Goal: Check status: Check status

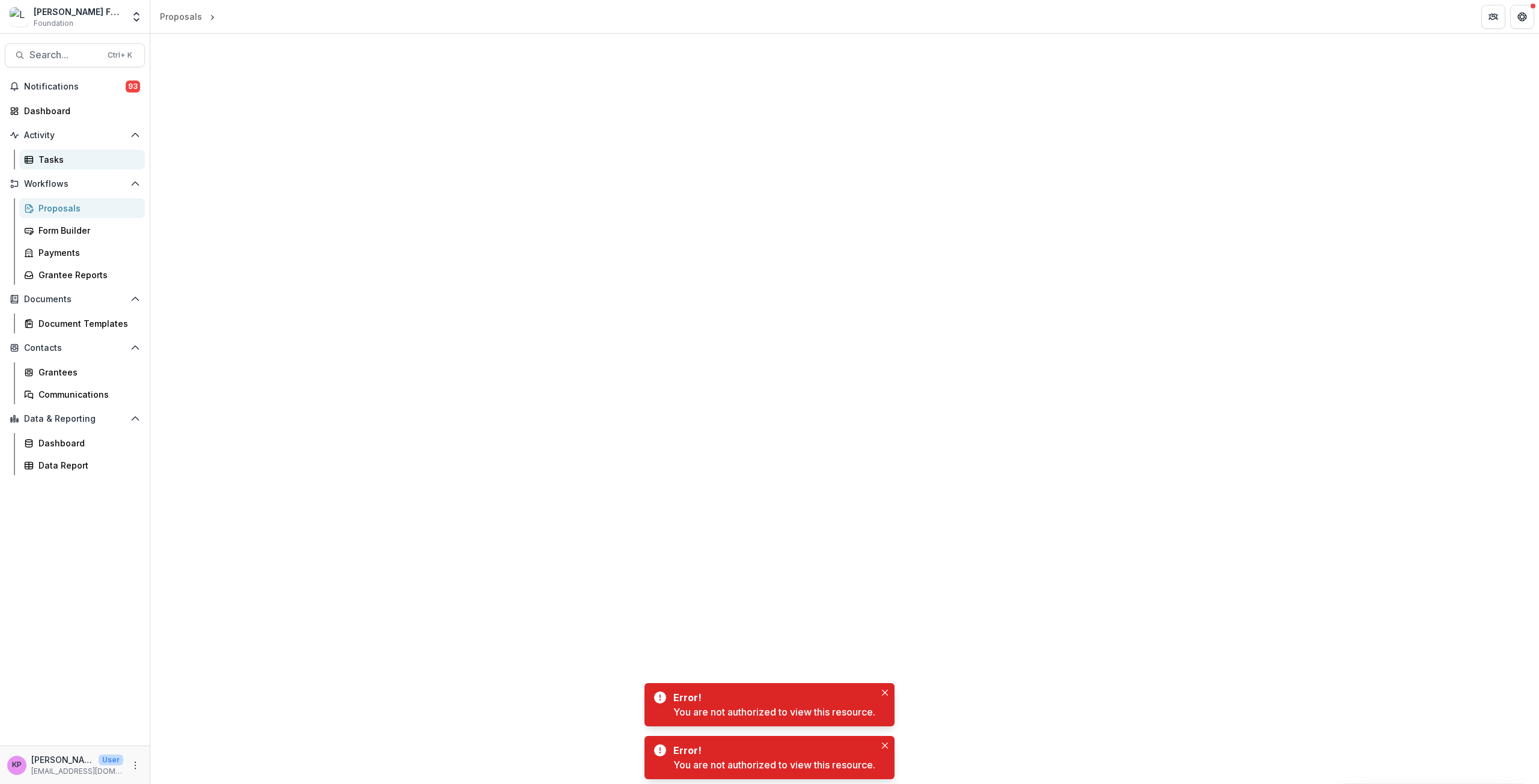
click at [52, 159] on div "Tasks" at bounding box center [87, 160] width 97 height 12
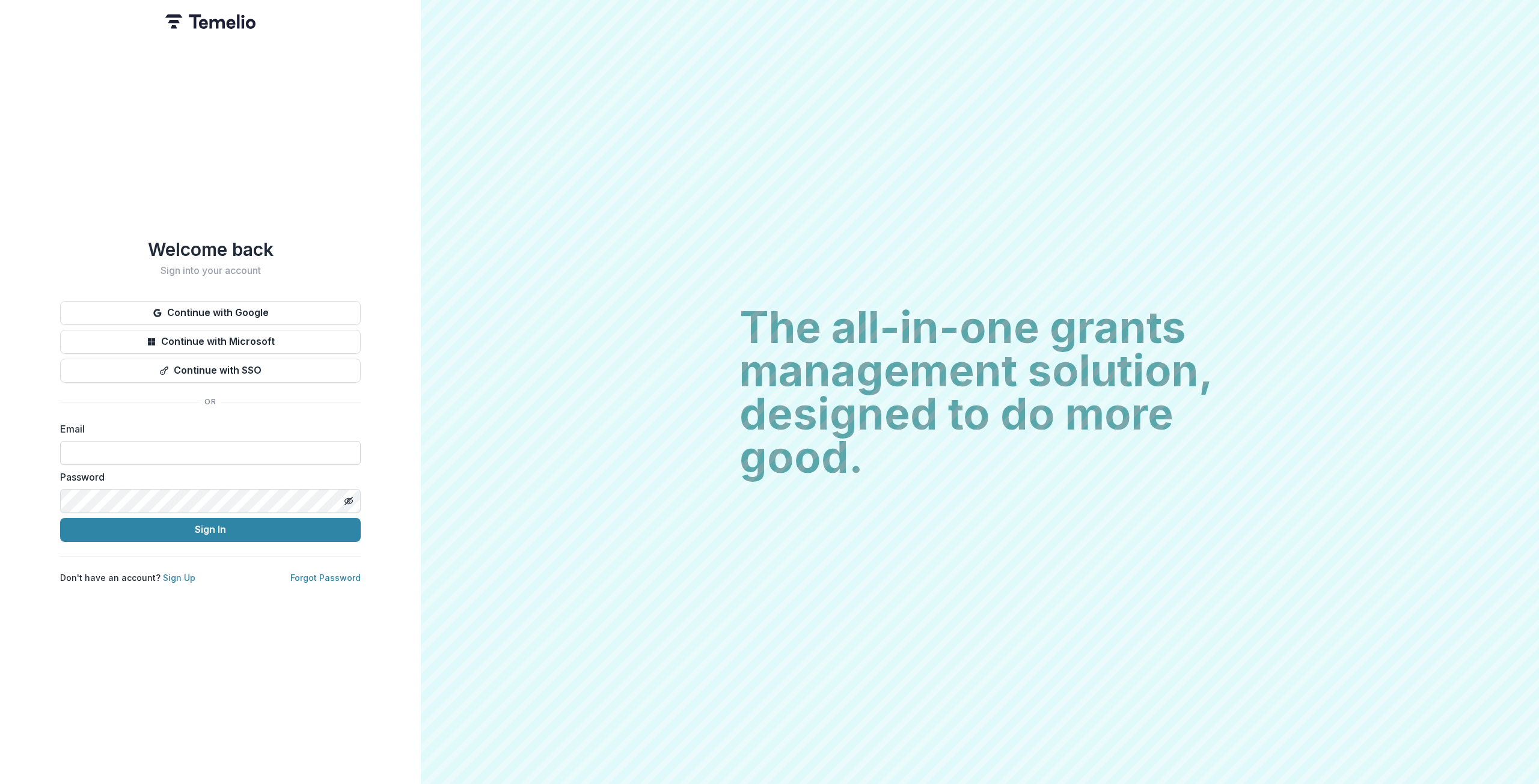
click at [99, 448] on input at bounding box center [211, 453] width 301 height 24
type input "**********"
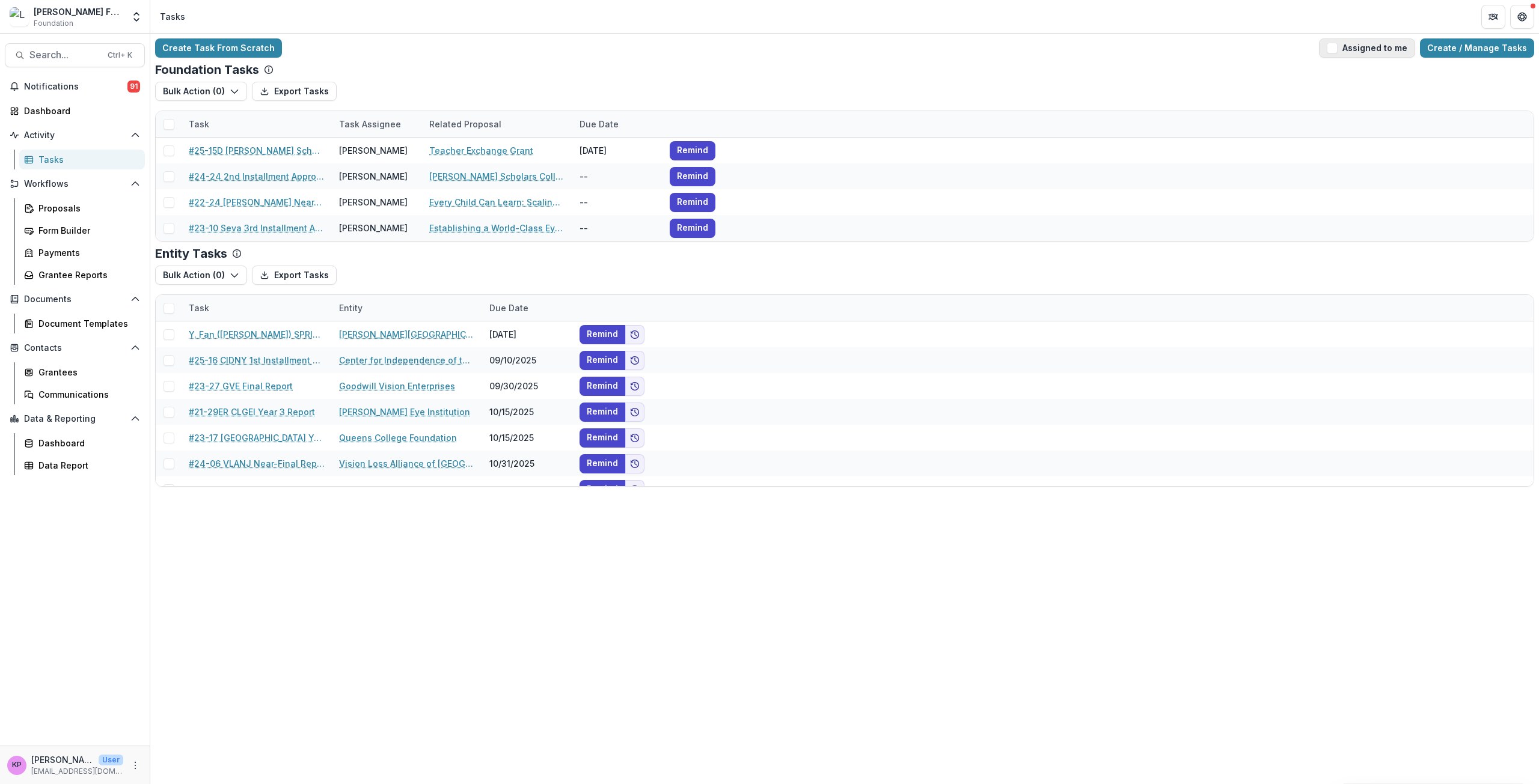
click at [1358, 43] on button "Assigned to me" at bounding box center [1367, 48] width 96 height 19
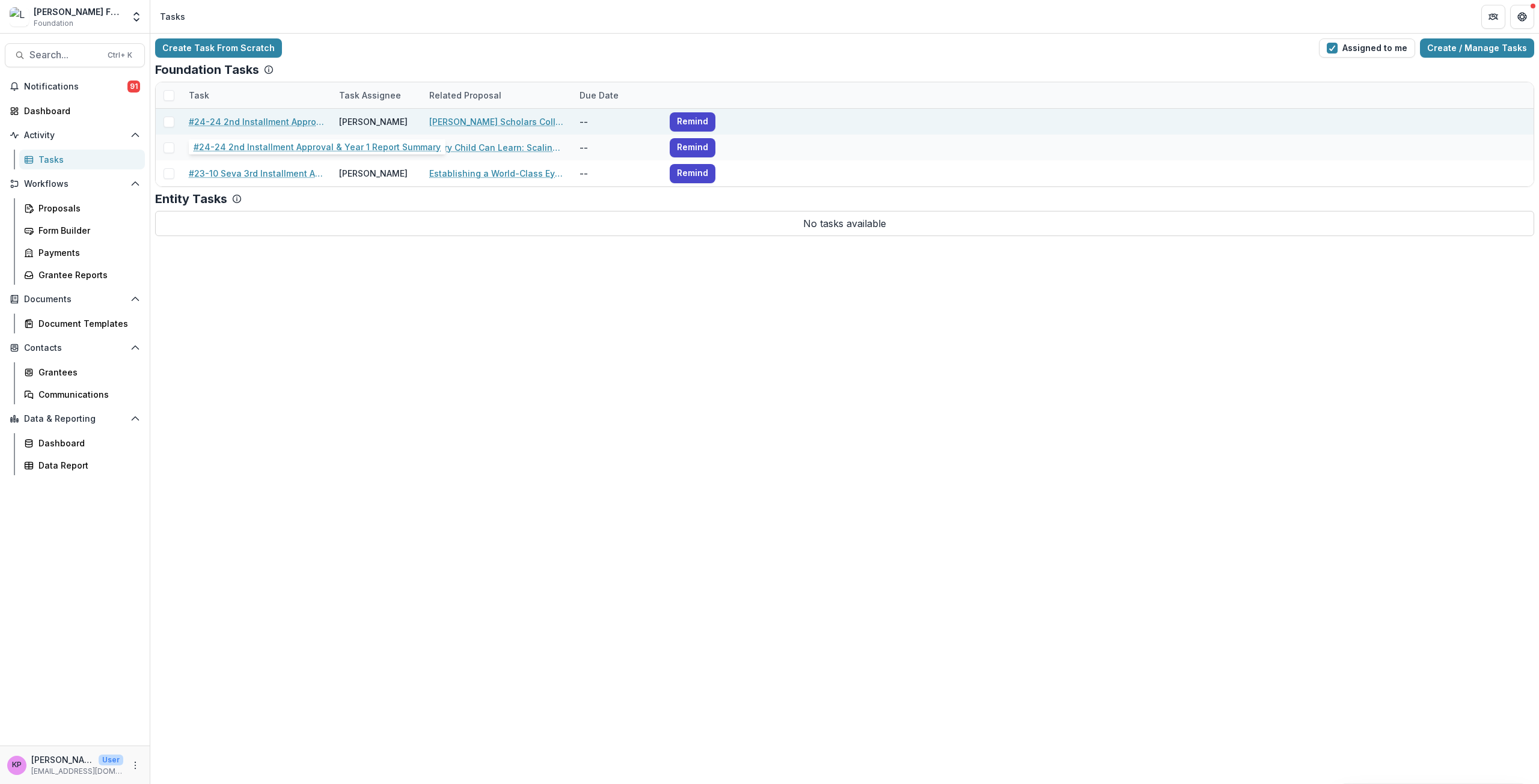
click at [271, 122] on link "#24-24 2nd Installment Approval & Year 1 Report Summary" at bounding box center [256, 122] width 136 height 12
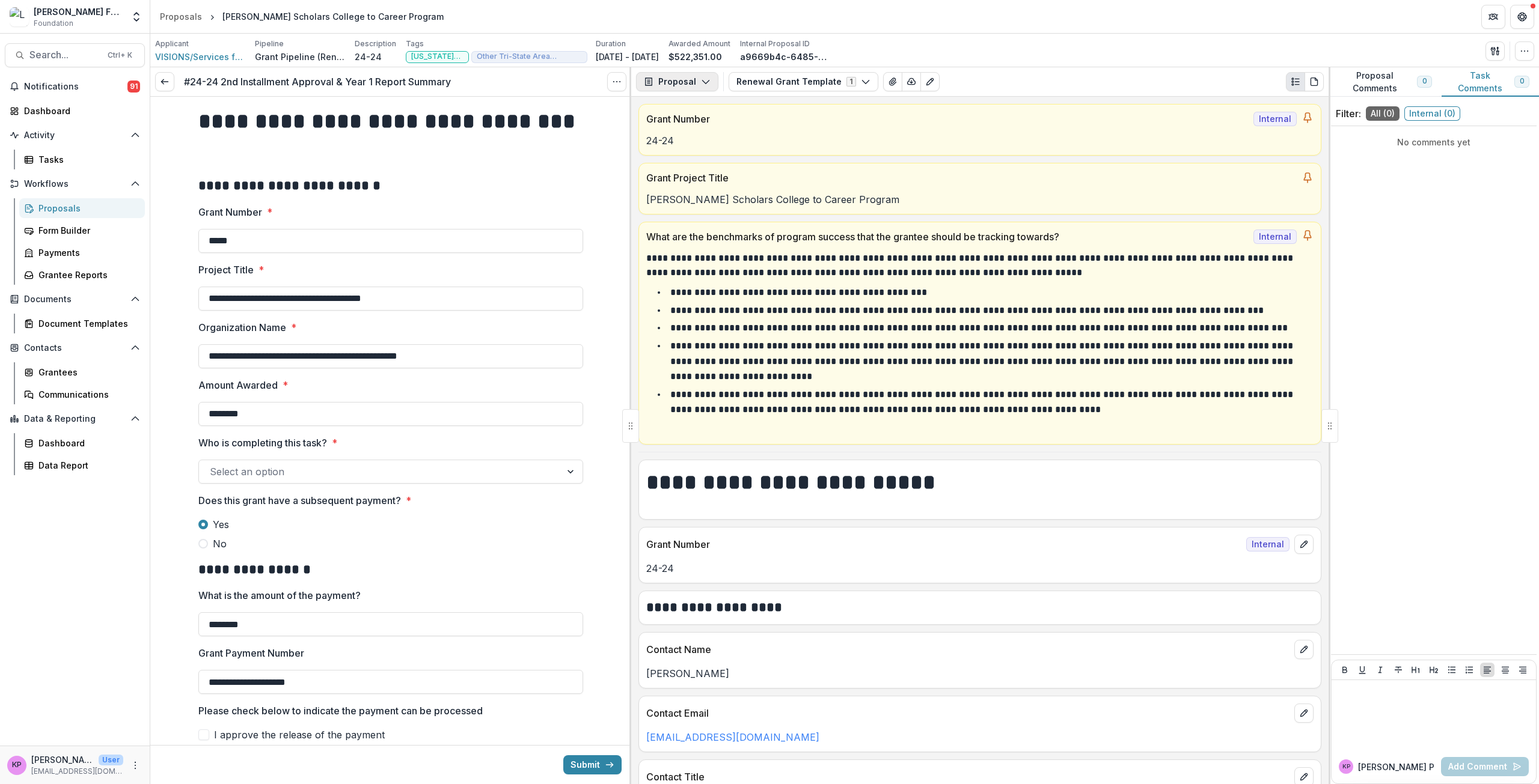
click at [701, 85] on icon "button" at bounding box center [706, 82] width 9 height 9
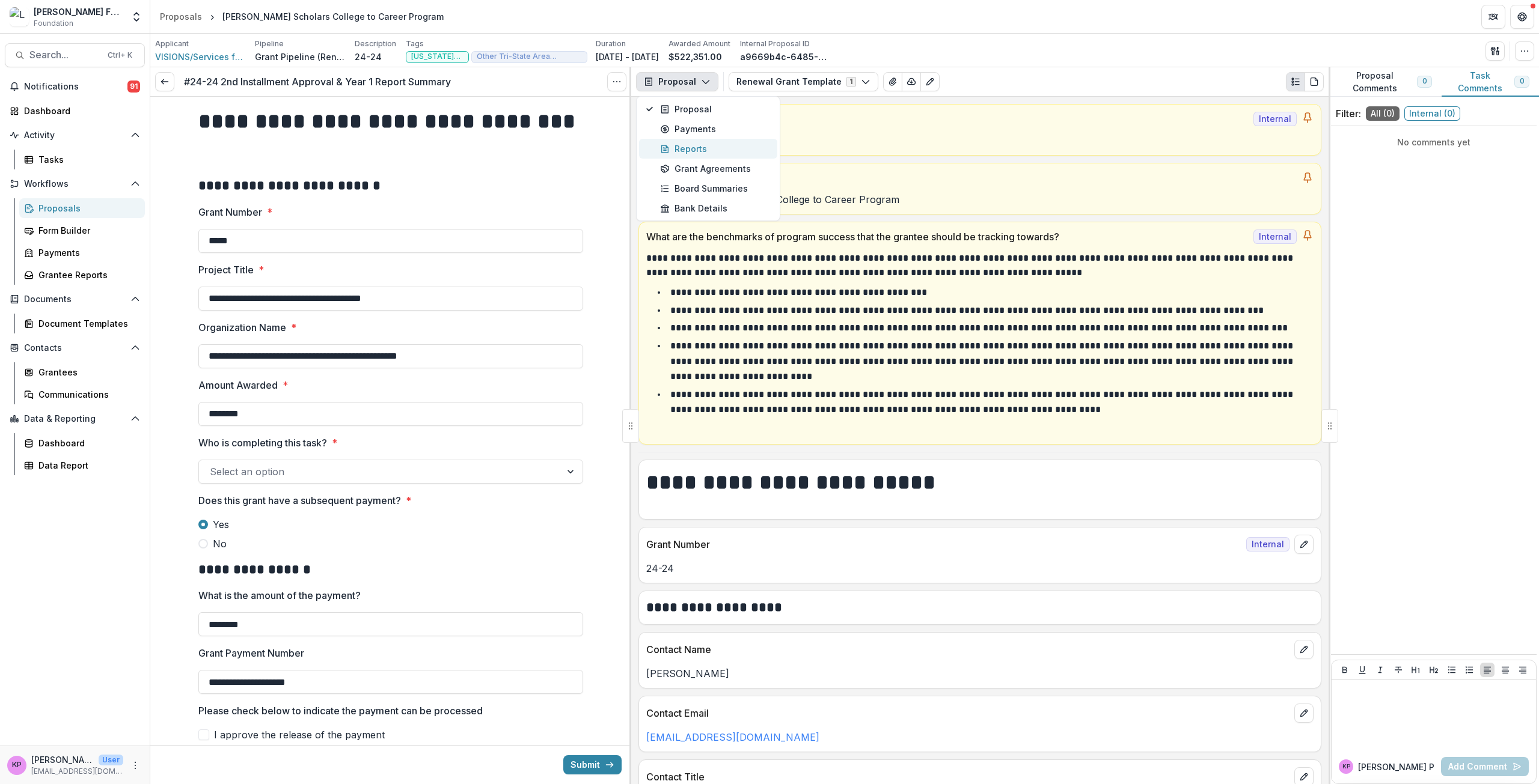
click at [700, 142] on button "Reports" at bounding box center [708, 148] width 138 height 19
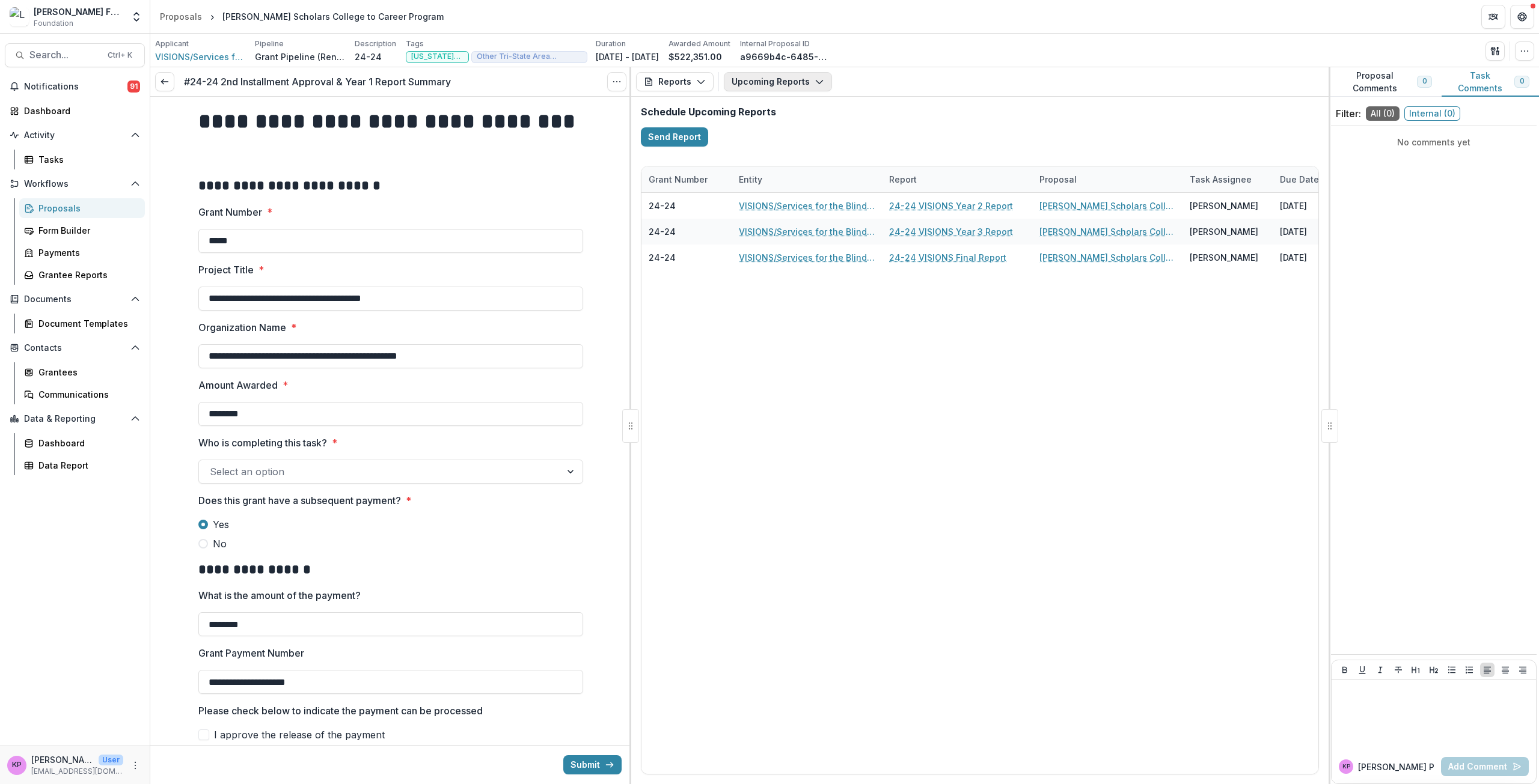
click at [746, 82] on button "Upcoming Reports" at bounding box center [777, 82] width 108 height 19
click at [791, 179] on p "#24-24 VISIONS Year 1 Report" at bounding box center [824, 185] width 127 height 12
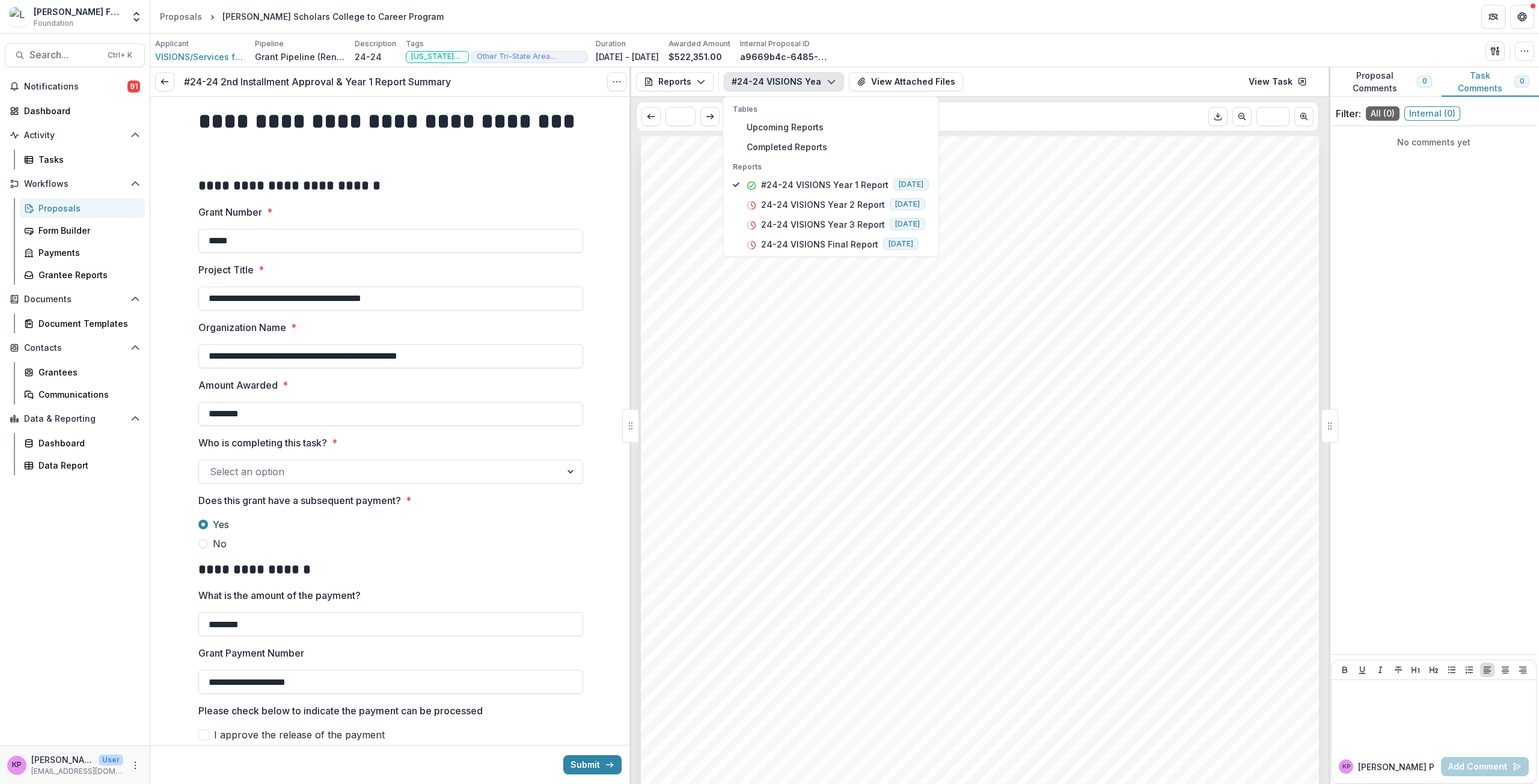
click at [906, 455] on div "Submission Responses LAVELLE FUND FOR THE BLIND INTERIM REPORT TEMPLATE Dear Gr…" at bounding box center [980, 616] width 678 height 959
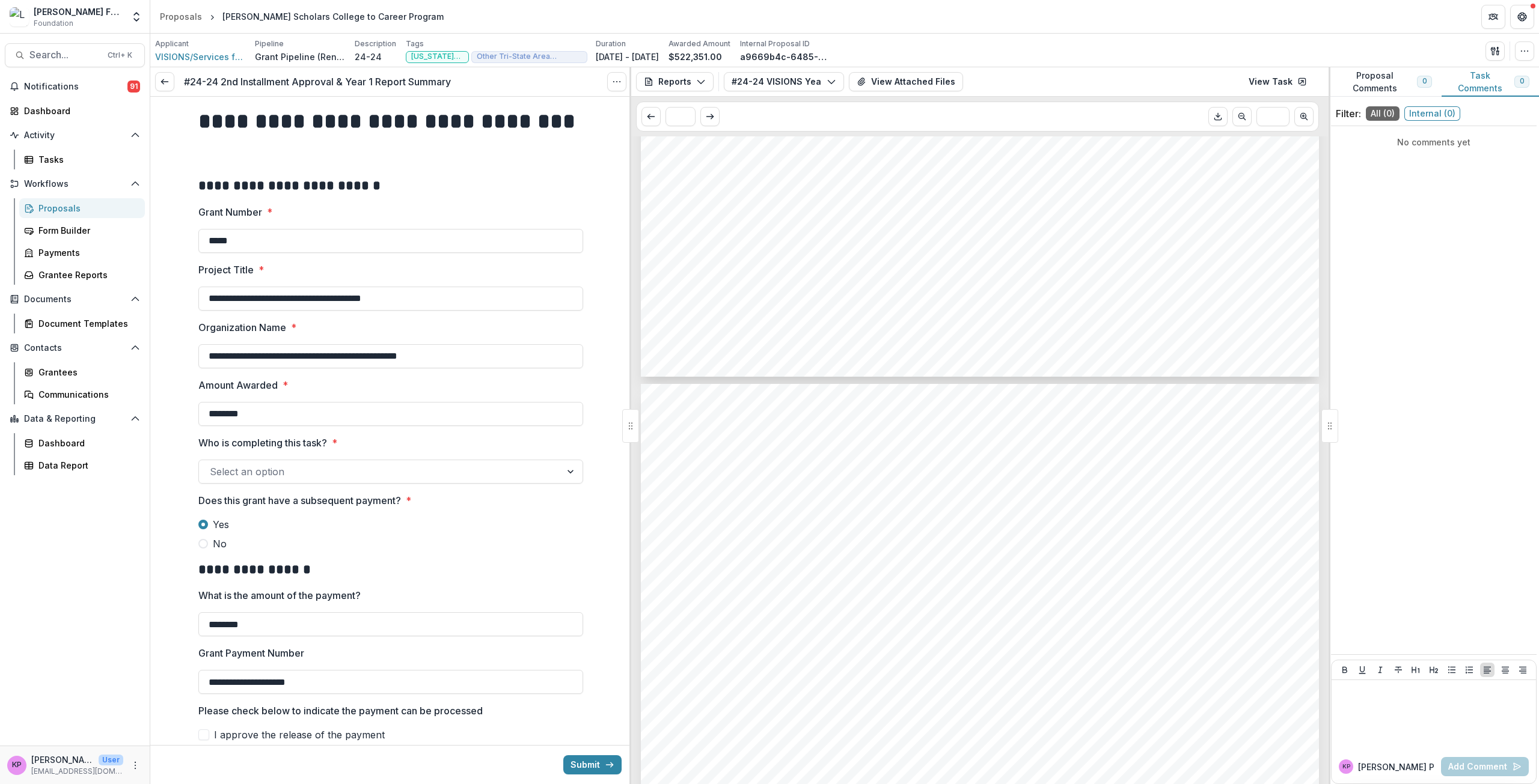
scroll to position [2644, 0]
